Goal: Task Accomplishment & Management: Use online tool/utility

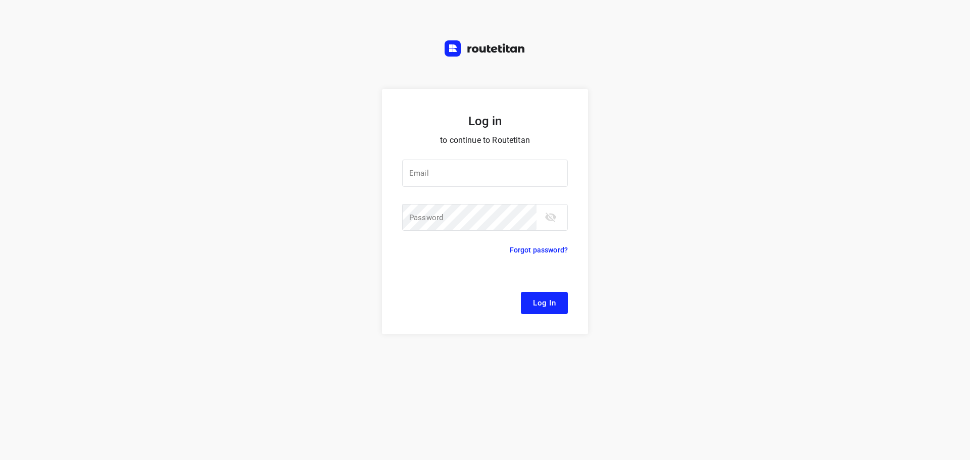
type input "[EMAIL_ADDRESS][DOMAIN_NAME]"
click at [564, 307] on button "Log In" at bounding box center [544, 303] width 47 height 22
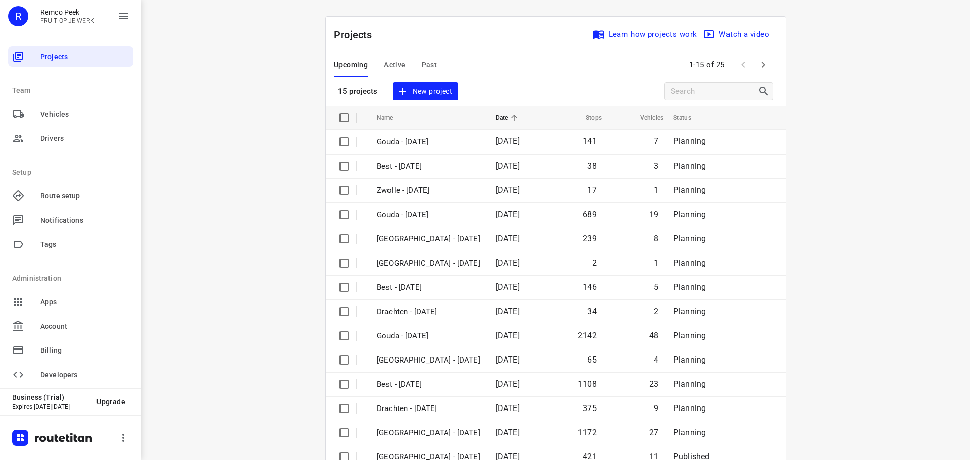
click at [392, 60] on span "Active" at bounding box center [394, 65] width 21 height 13
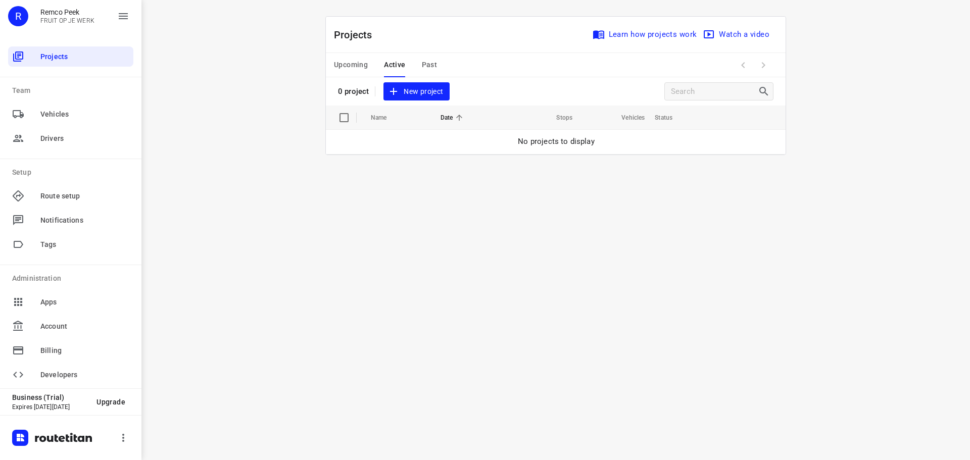
drag, startPoint x: 329, startPoint y: 49, endPoint x: 358, endPoint y: 76, distance: 39.0
click at [358, 76] on button "Upcoming" at bounding box center [351, 65] width 34 height 24
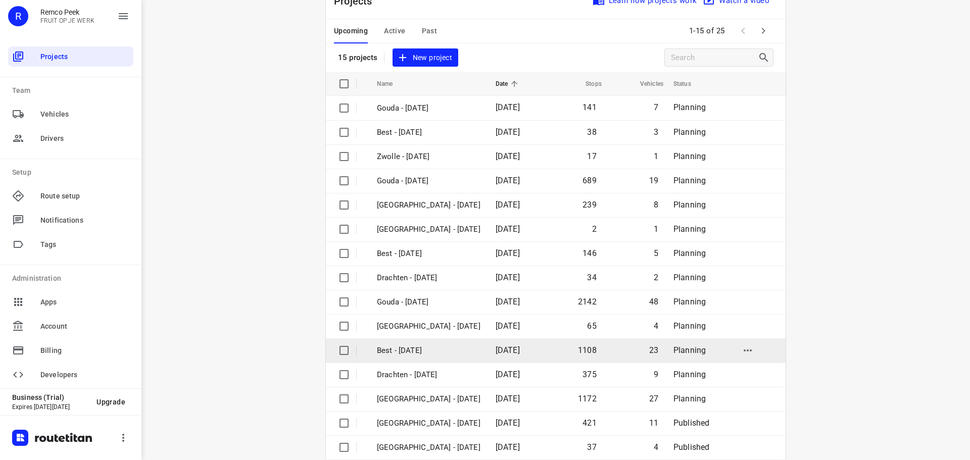
scroll to position [51, 0]
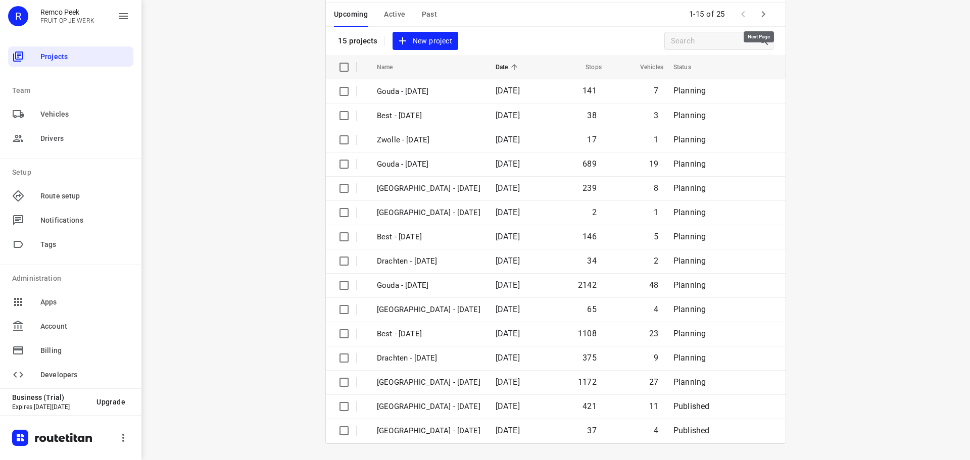
drag, startPoint x: 760, startPoint y: 12, endPoint x: 756, endPoint y: 294, distance: 282.4
click at [759, 12] on icon "button" at bounding box center [763, 14] width 12 height 12
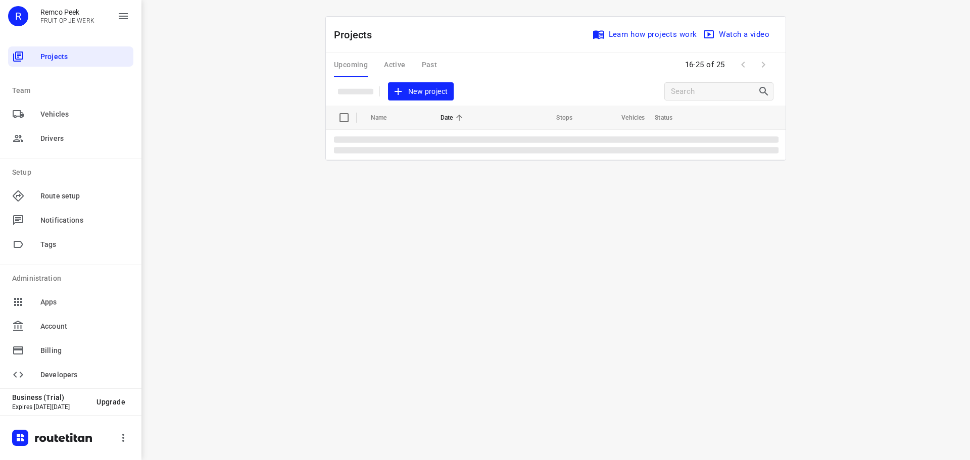
scroll to position [0, 0]
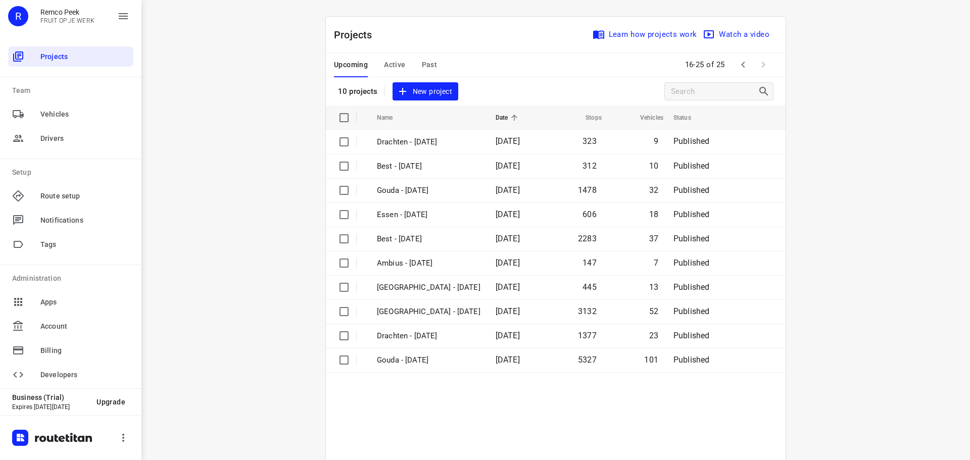
click at [919, 260] on div "i © 2025 Routetitan , © Stadia Maps , © OpenMapTiles © OpenStreetMap contributo…" at bounding box center [555, 230] width 828 height 460
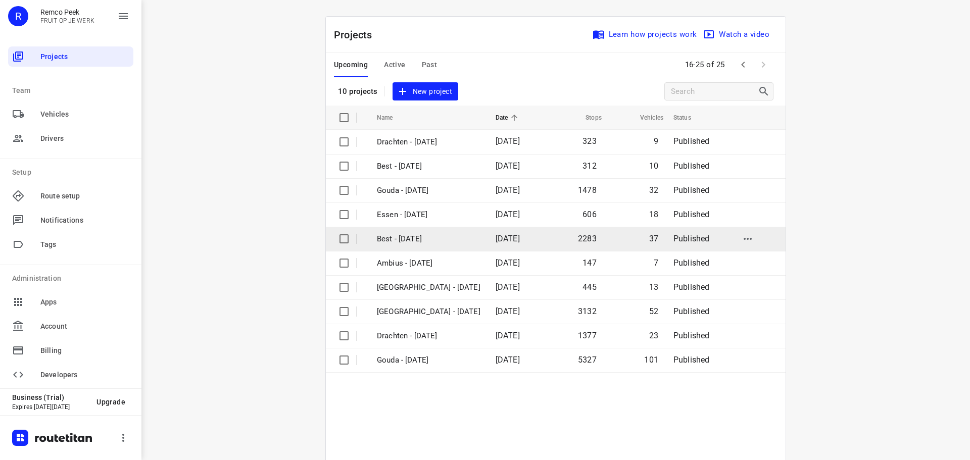
click at [405, 232] on td "Best - [DATE]" at bounding box center [427, 239] width 121 height 24
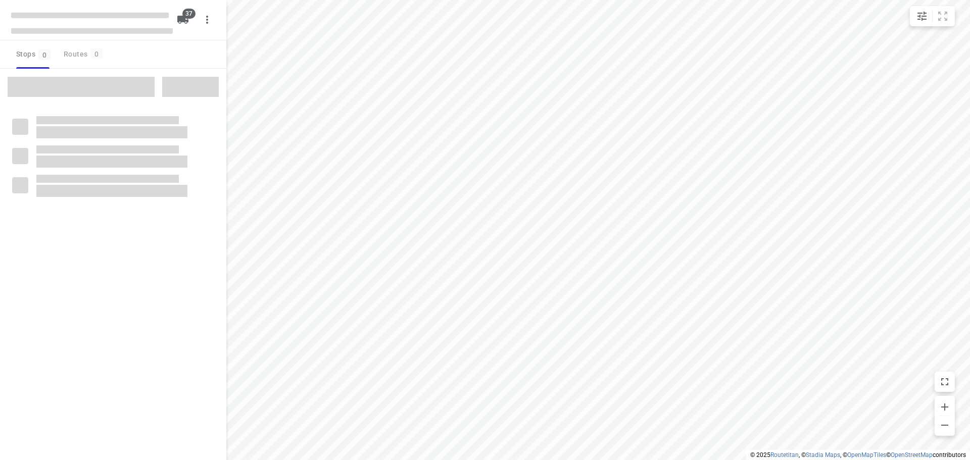
checkbox input "true"
